Goal: Information Seeking & Learning: Learn about a topic

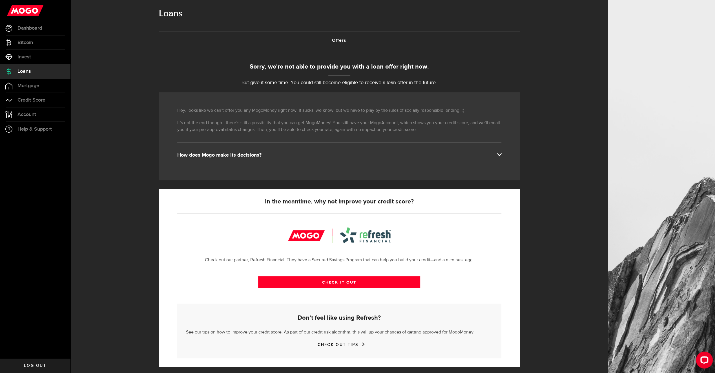
scroll to position [7, 0]
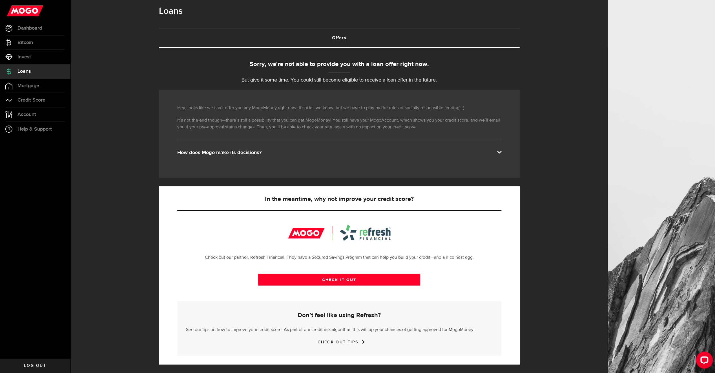
click at [31, 69] on span "Loans" at bounding box center [23, 71] width 13 height 5
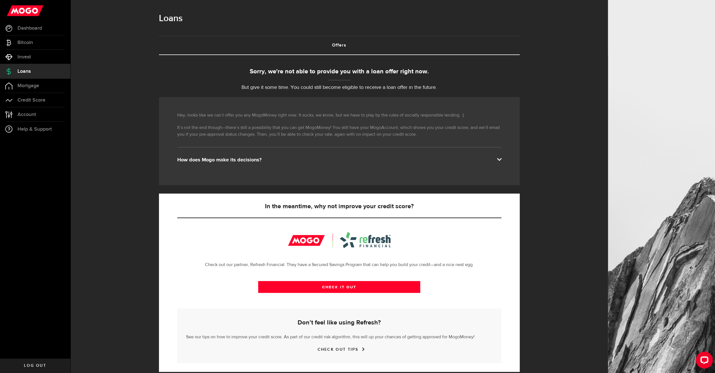
click at [20, 70] on span "Loans" at bounding box center [23, 71] width 13 height 5
click at [26, 28] on span "Dashboard" at bounding box center [29, 28] width 25 height 5
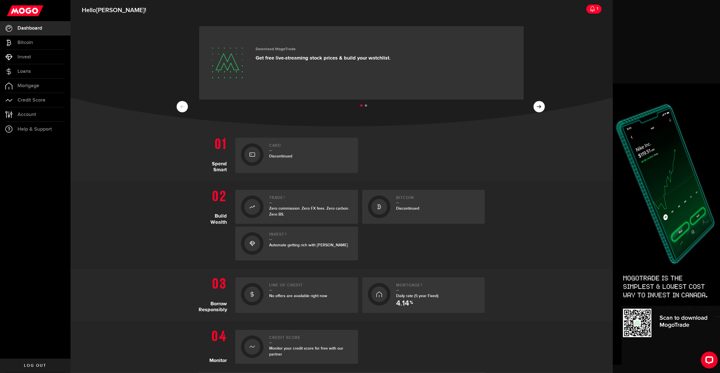
click at [589, 10] on icon at bounding box center [592, 9] width 6 height 6
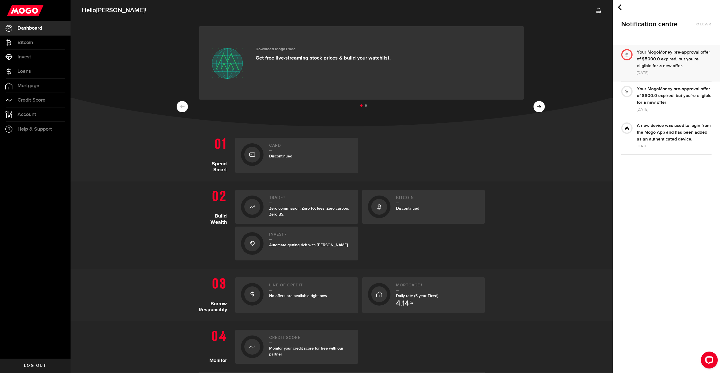
click at [668, 54] on div "Your MogoMoney pre-approval offer of $5000.0 expired, but you're eligible for a…" at bounding box center [673, 59] width 75 height 20
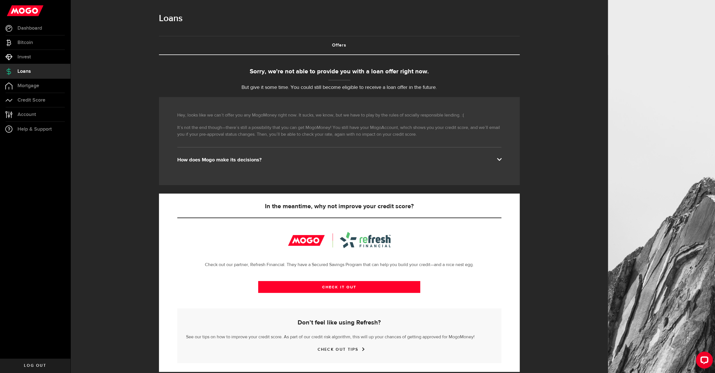
click at [217, 158] on div "How does Mogo make its decisions?" at bounding box center [339, 159] width 324 height 7
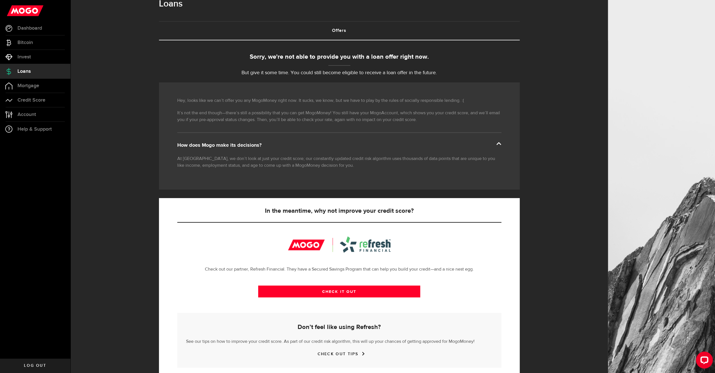
scroll to position [27, 0]
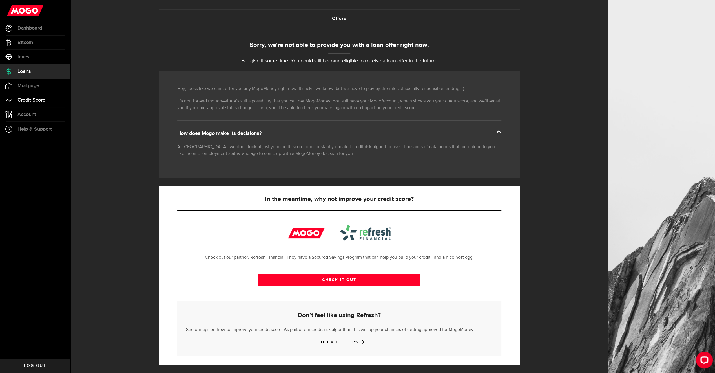
click at [43, 100] on span "Credit Score" at bounding box center [31, 100] width 28 height 5
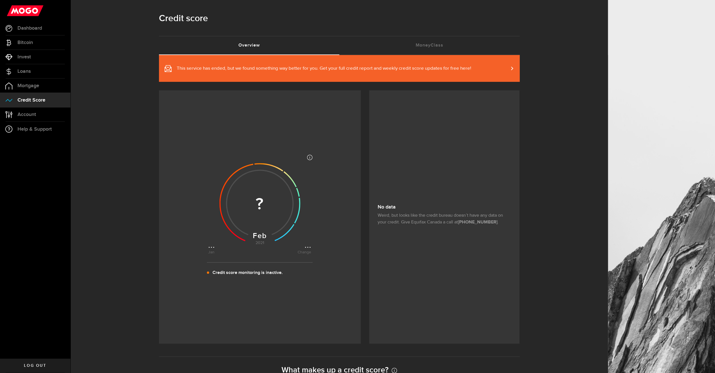
click at [508, 66] on link "This service has ended, but we found something way better for you. Get your ful…" at bounding box center [339, 68] width 361 height 27
